Goal: Information Seeking & Learning: Check status

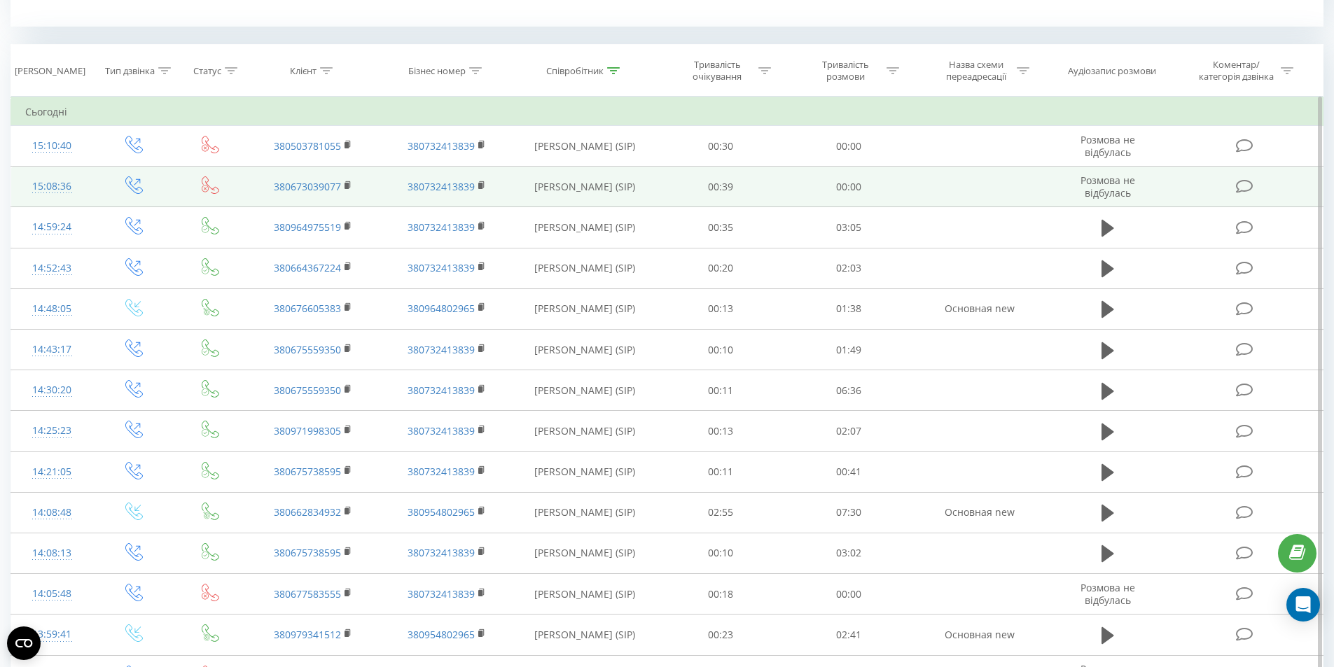
scroll to position [70, 0]
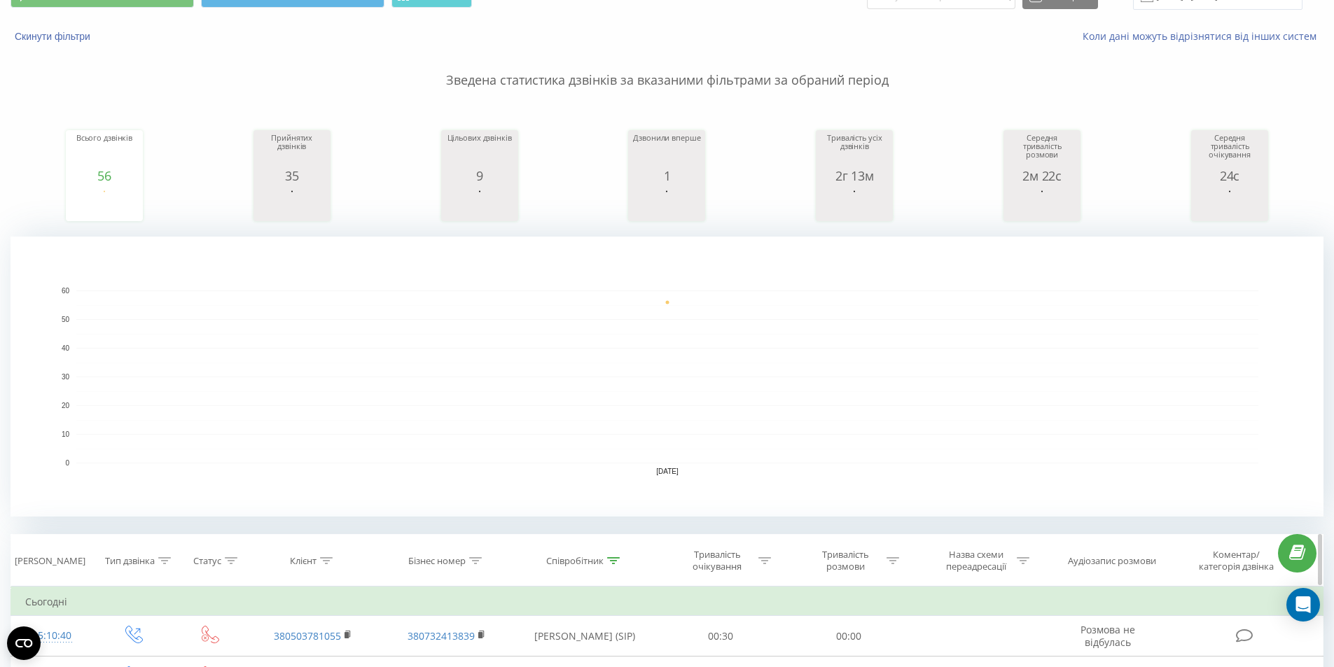
click at [596, 565] on div "Співробітник" at bounding box center [574, 561] width 57 height 12
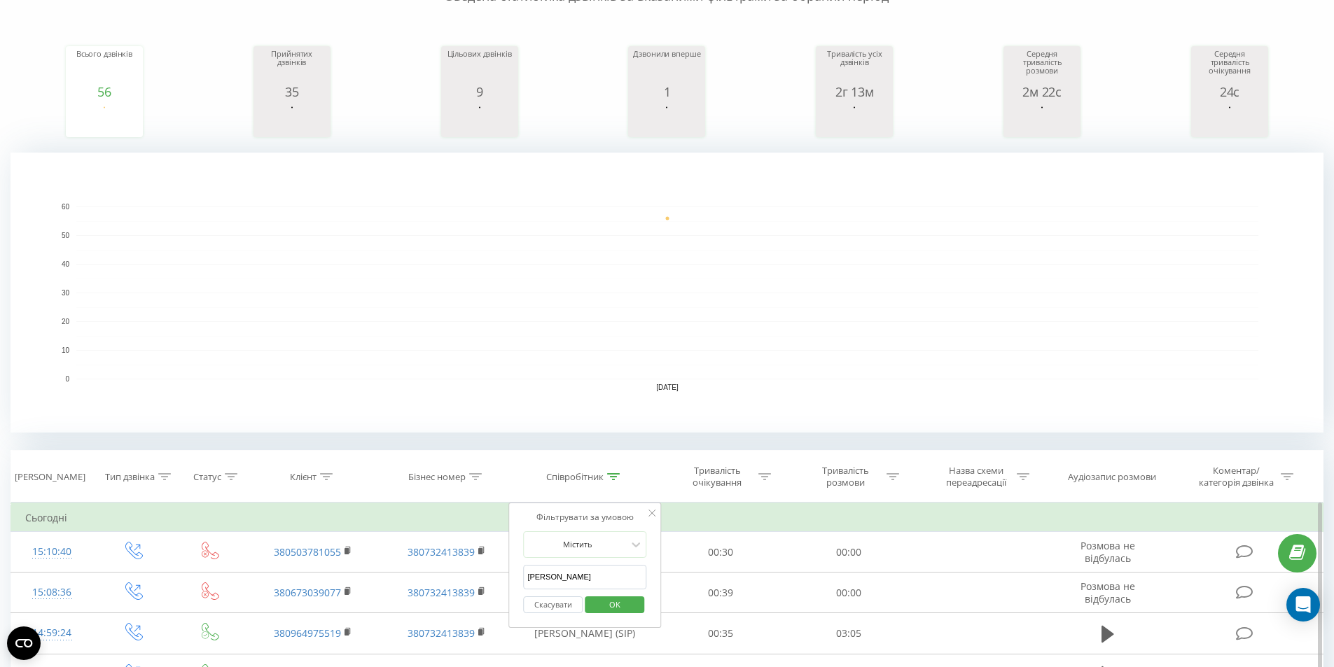
scroll to position [350, 0]
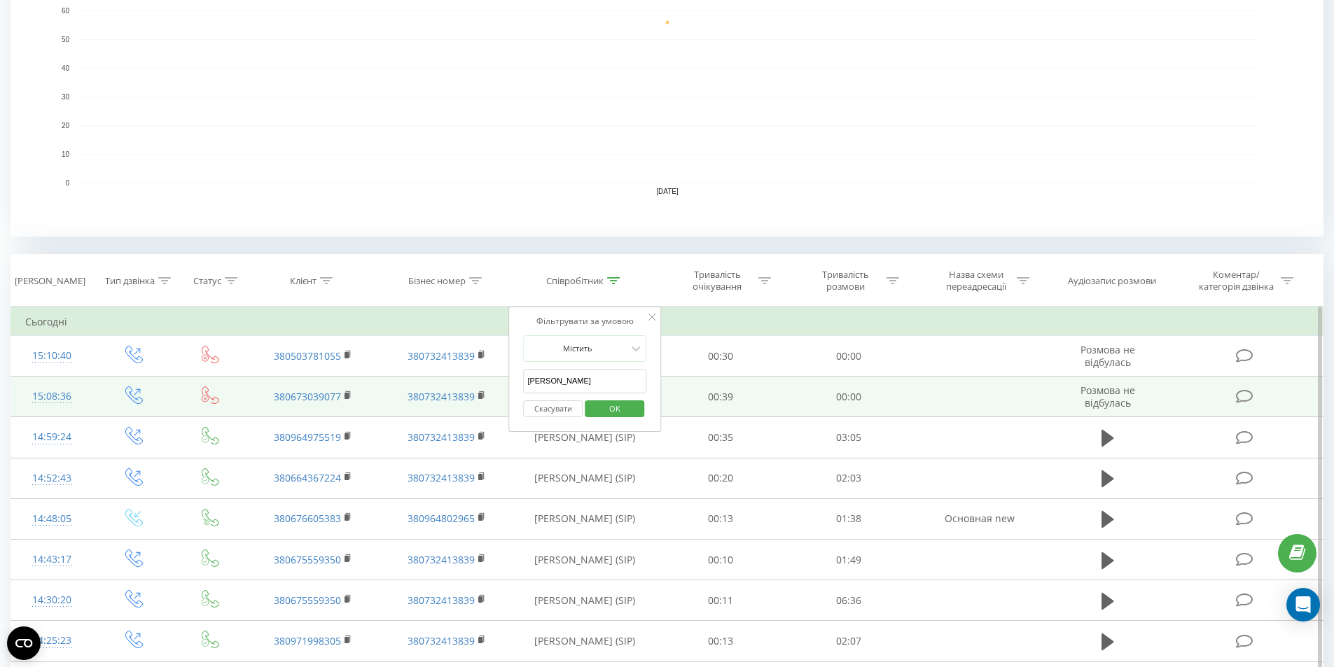
drag, startPoint x: 573, startPoint y: 386, endPoint x: 502, endPoint y: 382, distance: 70.8
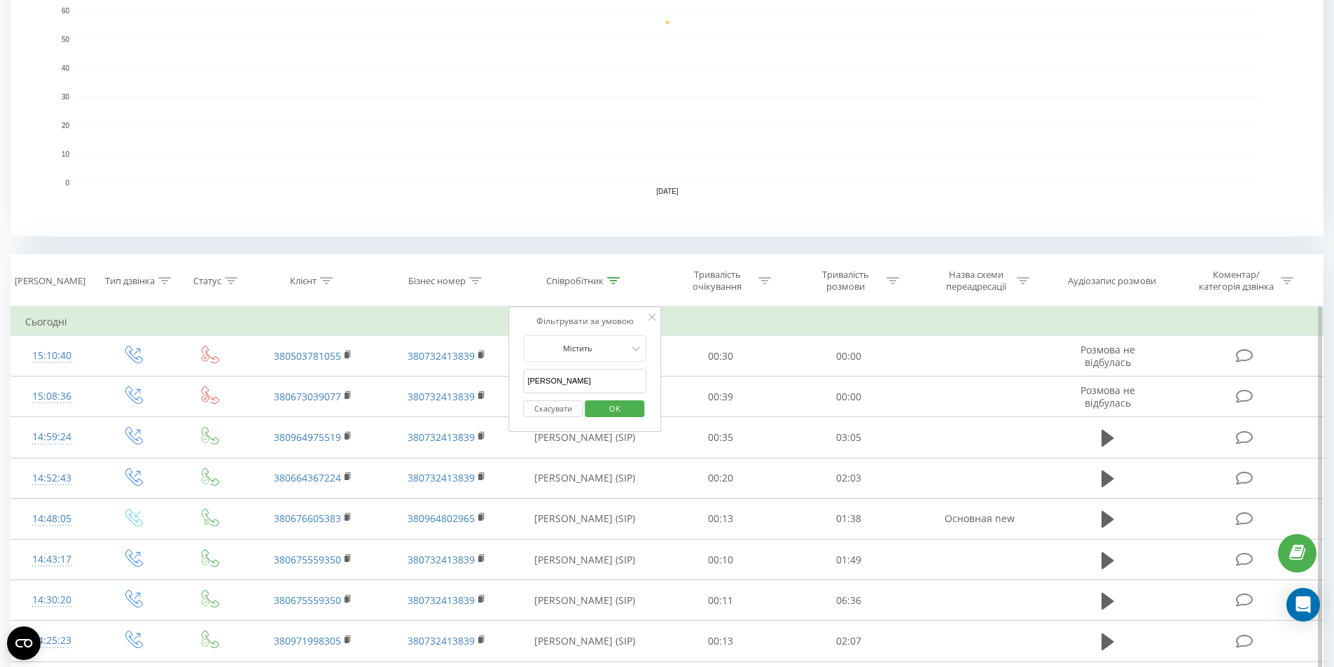
type input "аліна"
click at [599, 408] on span "OK" at bounding box center [614, 409] width 39 height 22
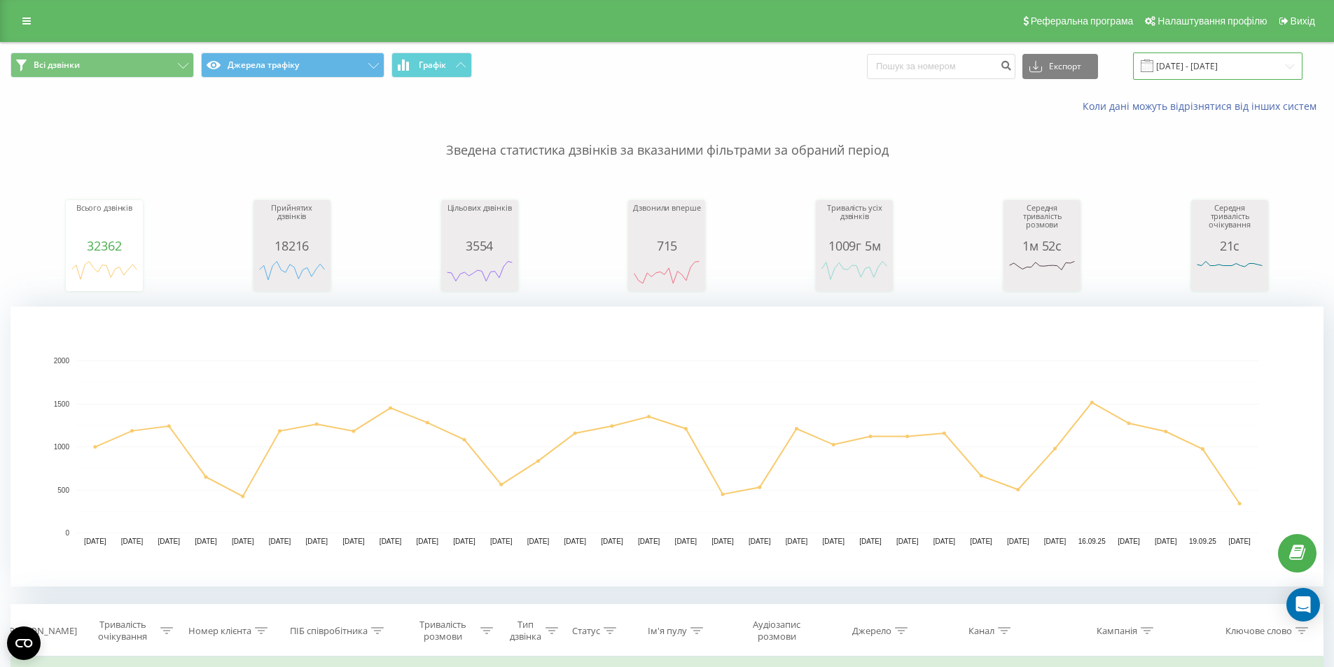
click at [1213, 64] on input "[DATE] - [DATE]" at bounding box center [1217, 66] width 169 height 27
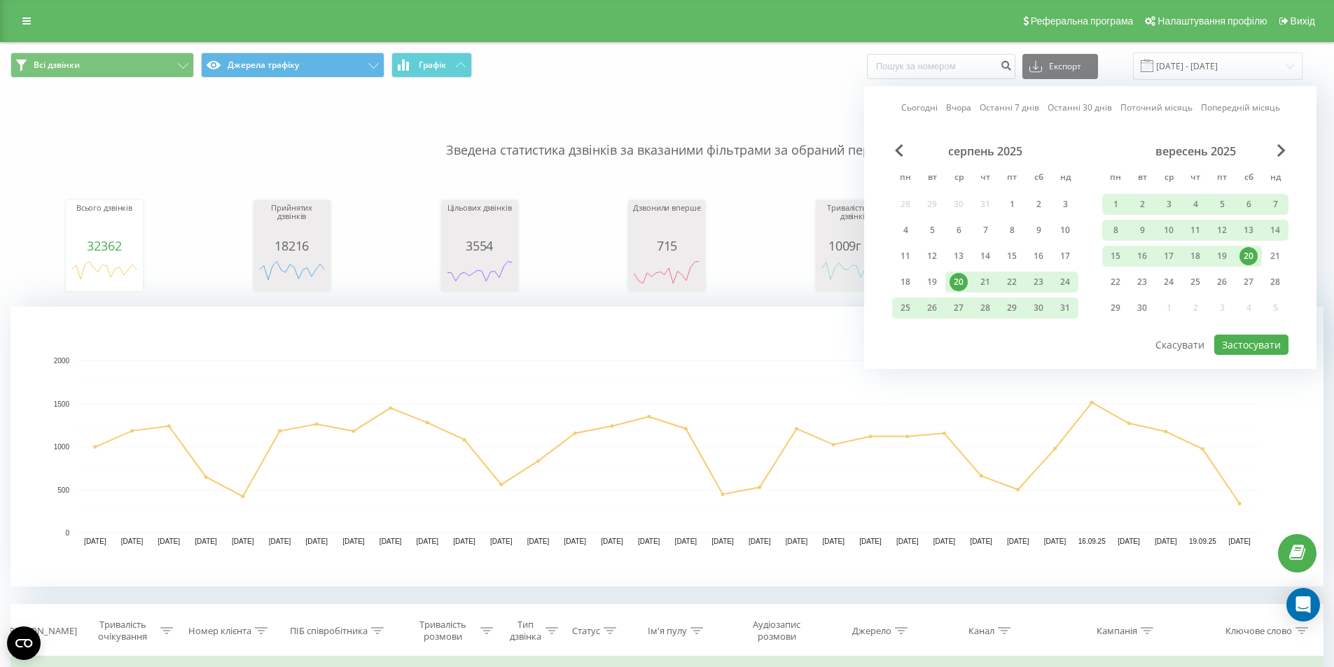
click at [1243, 249] on div "20" at bounding box center [1248, 256] width 18 height 18
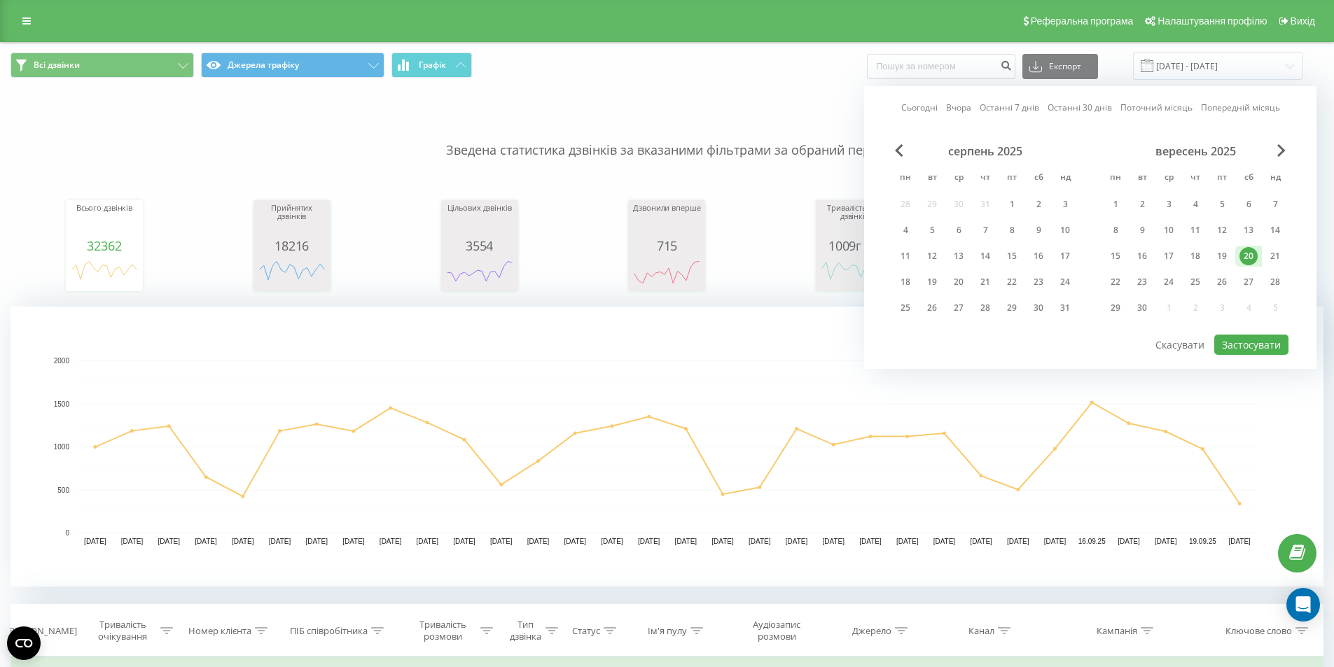
click at [1254, 323] on div "вересень 2025 пн вт ср чт пт сб нд 1 2 3 4 5 6 7 8 9 10 11 12 13 14 15 16 17 18…" at bounding box center [1195, 233] width 186 height 179
click at [1251, 344] on button "Застосувати" at bounding box center [1251, 345] width 74 height 20
type input "[DATE] - [DATE]"
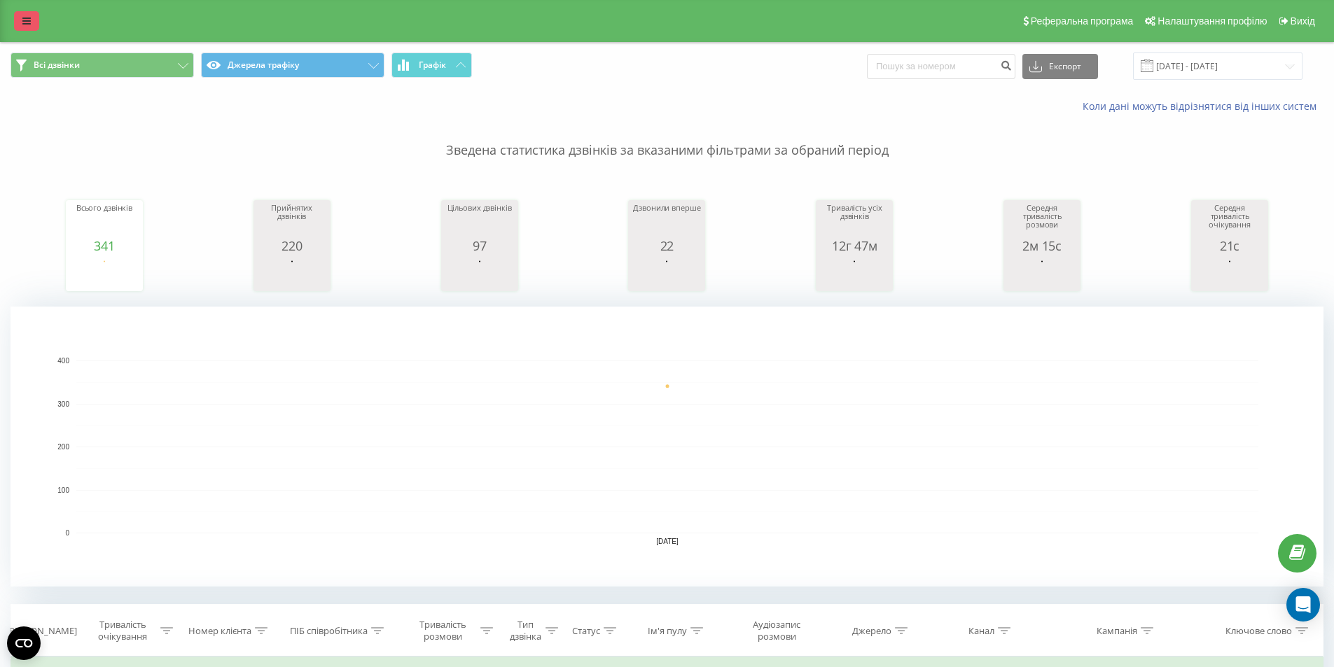
click at [25, 18] on icon at bounding box center [26, 21] width 8 height 10
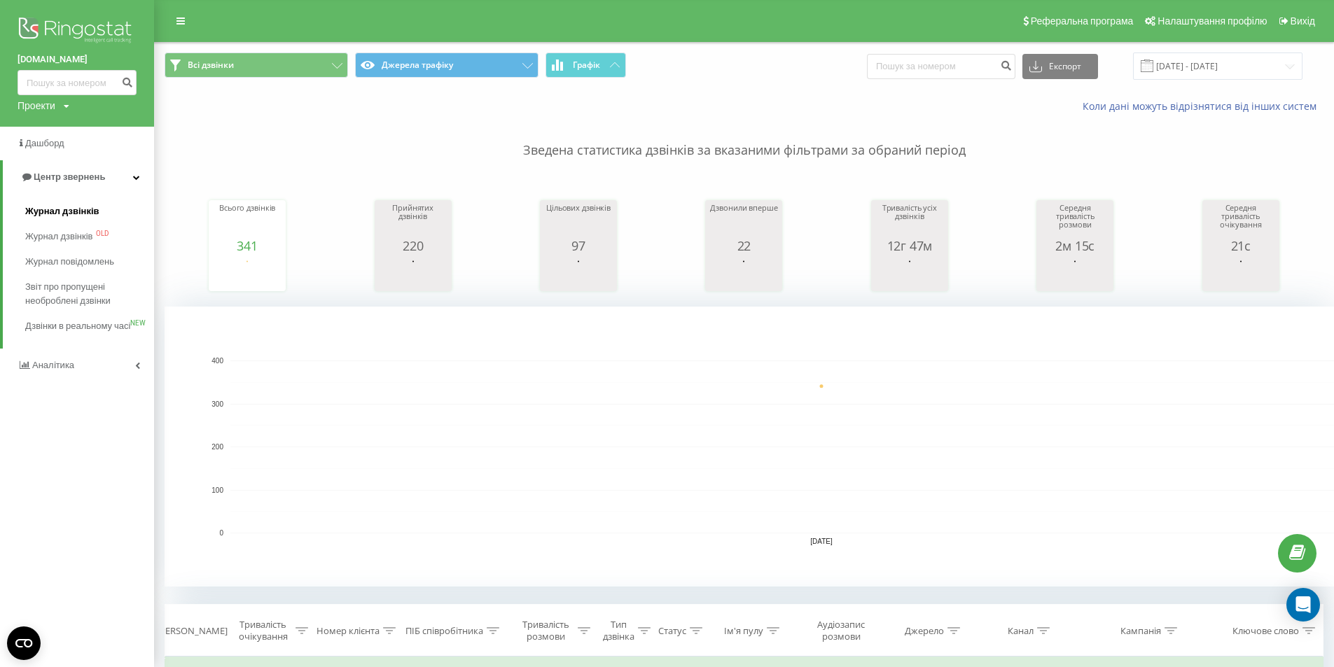
click at [43, 209] on span "Журнал дзвінків" at bounding box center [62, 211] width 74 height 14
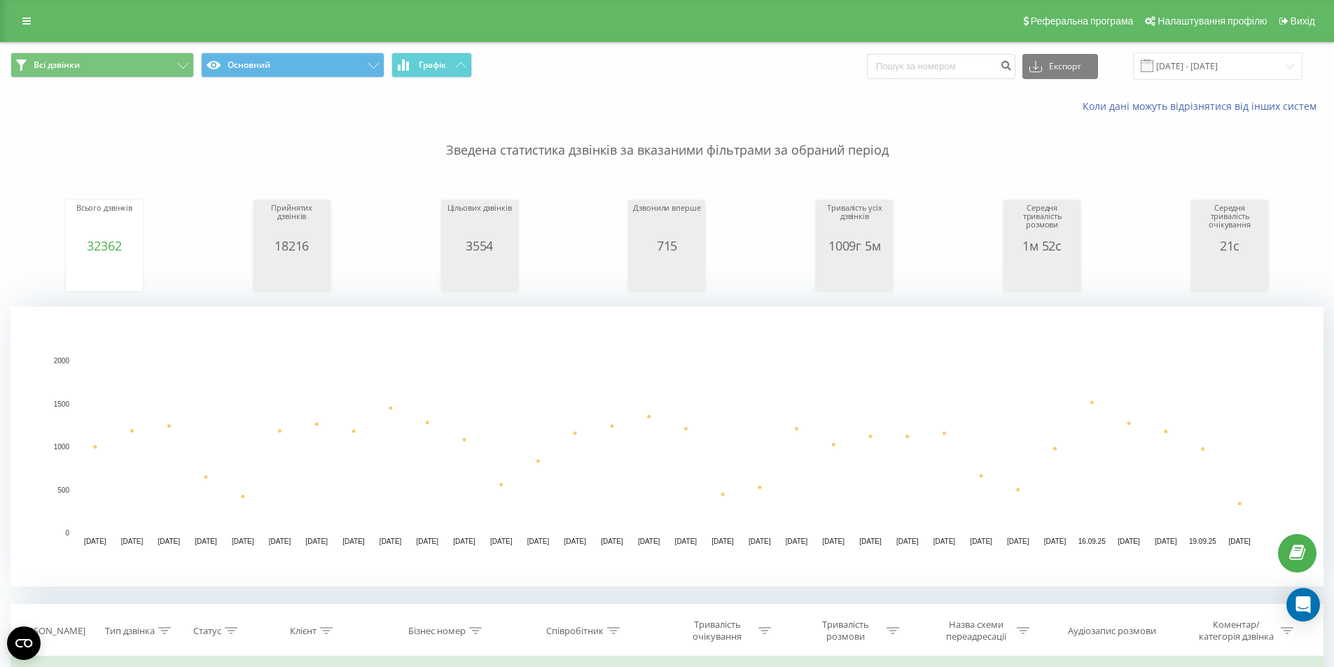
scroll to position [140, 0]
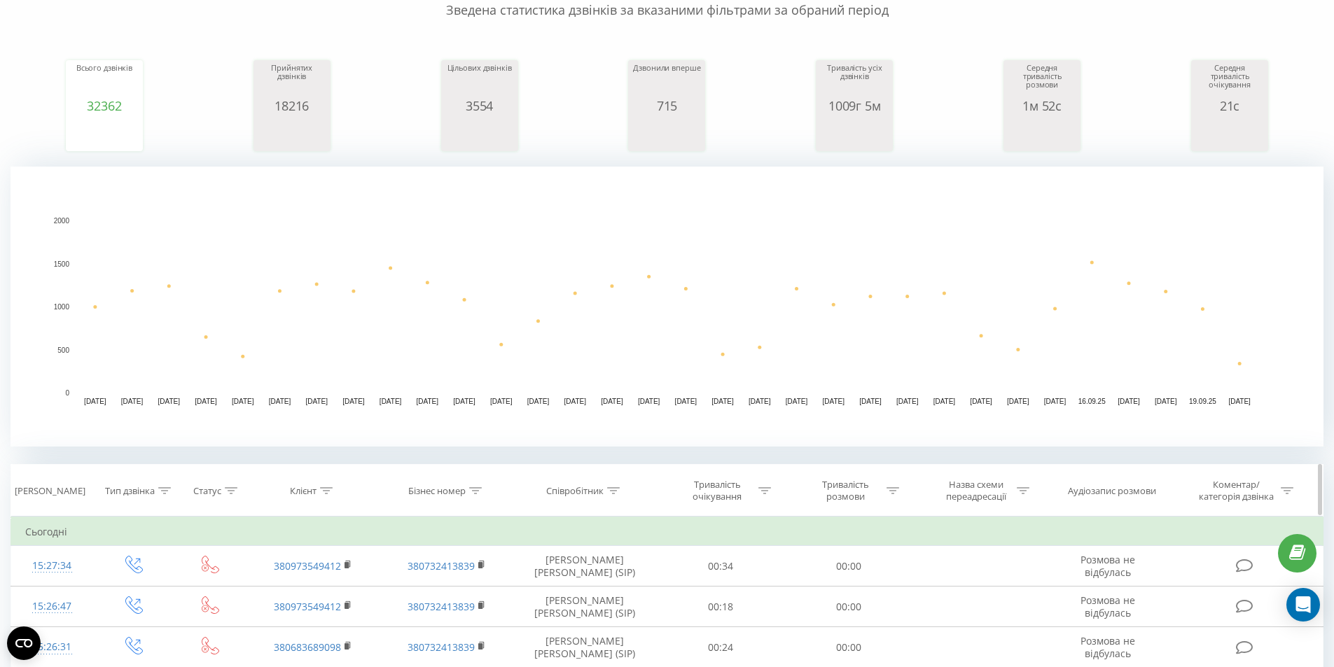
click at [584, 493] on div "Співробітник" at bounding box center [574, 491] width 57 height 12
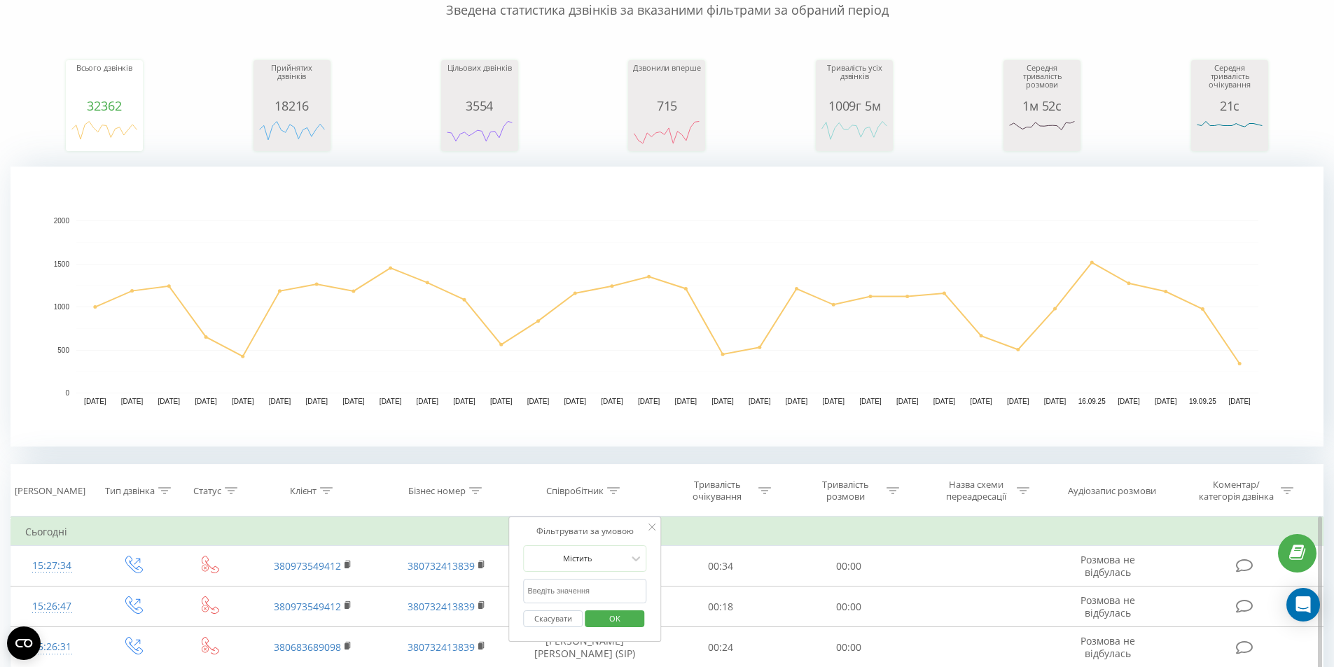
click at [571, 593] on input "text" at bounding box center [584, 591] width 123 height 25
type input "[PERSON_NAME]"
click at [612, 611] on span "OK" at bounding box center [614, 619] width 39 height 22
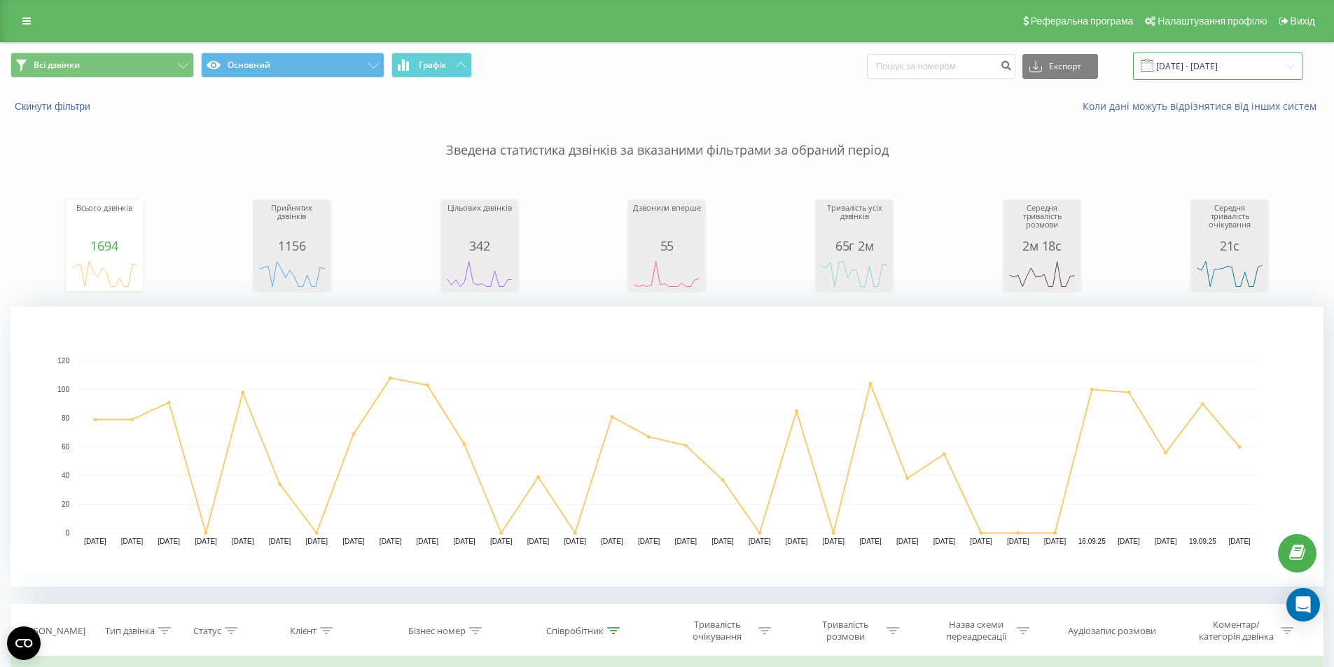
click at [1206, 68] on input "[DATE] - [DATE]" at bounding box center [1217, 66] width 169 height 27
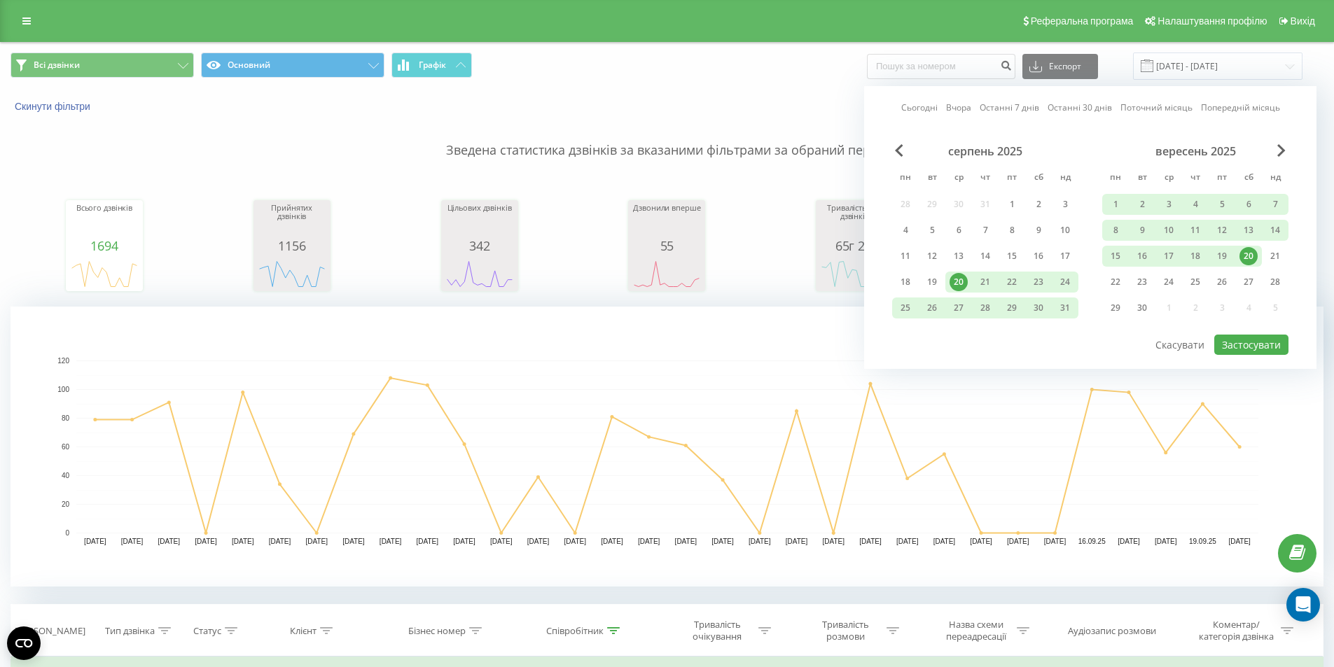
click at [1250, 262] on div "20" at bounding box center [1248, 256] width 18 height 18
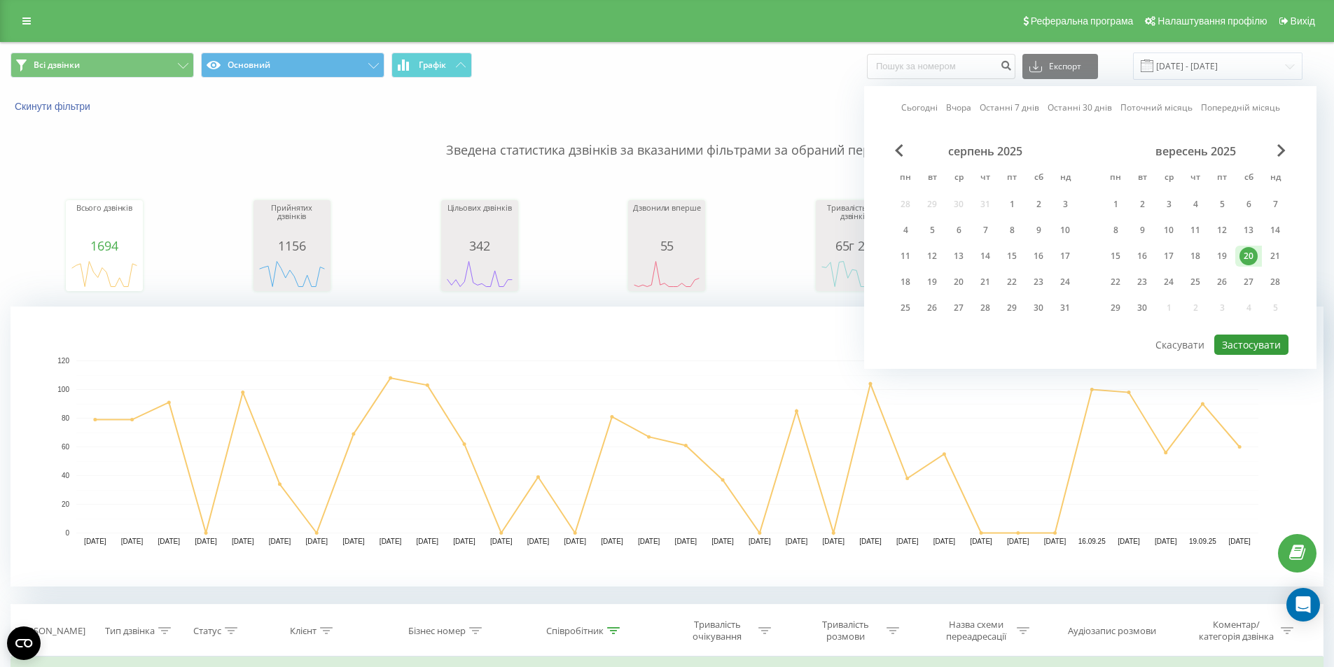
click at [1251, 349] on button "Застосувати" at bounding box center [1251, 345] width 74 height 20
type input "[DATE] - [DATE]"
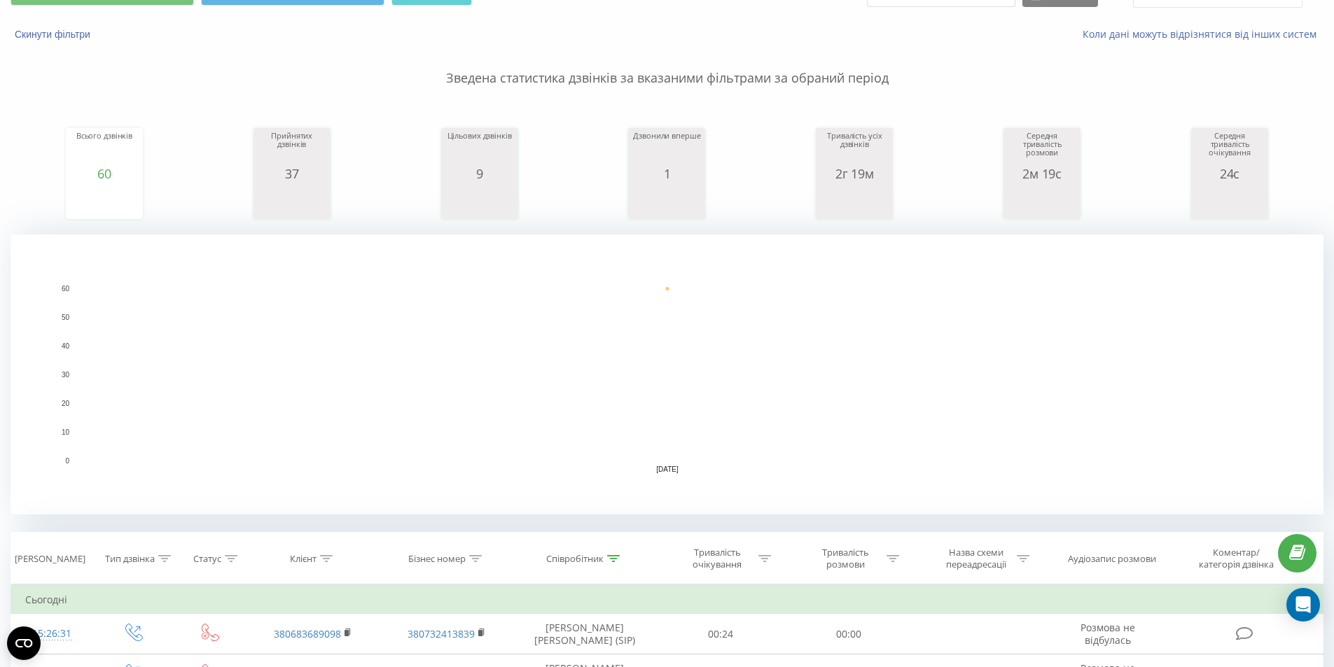
scroll to position [280, 0]
